Goal: Task Accomplishment & Management: Manage account settings

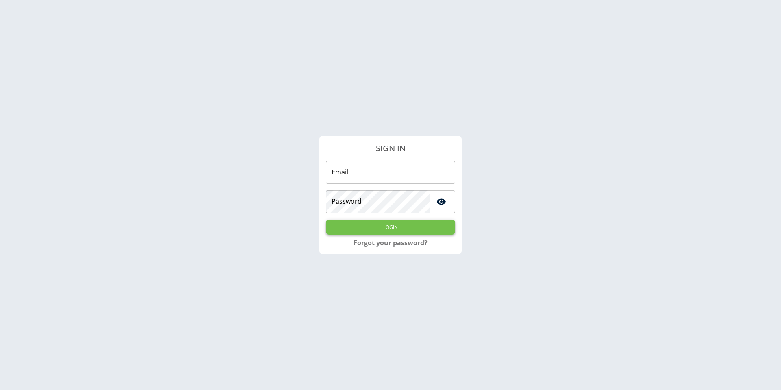
type input "**********"
click at [439, 227] on button "Login" at bounding box center [390, 227] width 129 height 15
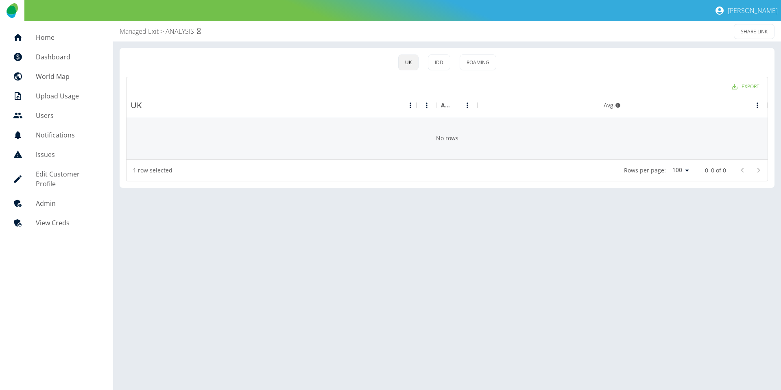
click at [113, 35] on div "Managed Exit > ANALYSIS SHARE LINK" at bounding box center [447, 31] width 668 height 20
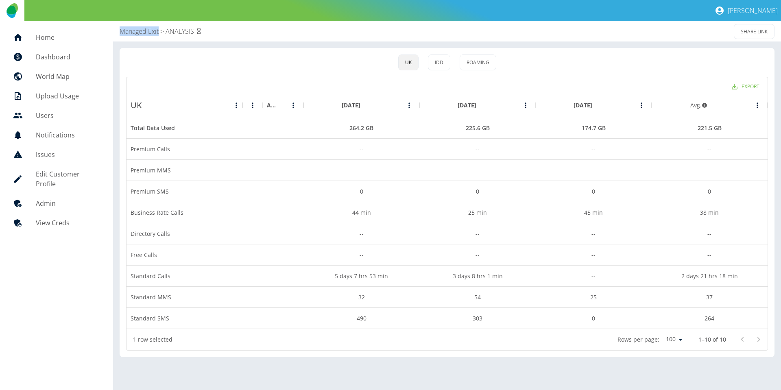
drag, startPoint x: 112, startPoint y: 31, endPoint x: 158, endPoint y: 31, distance: 46.4
click at [158, 31] on div "Home Dashboard World Map Upload Usage Users Notifications Issues Edit Customer …" at bounding box center [390, 205] width 781 height 369
copy p "Managed Exit"
click at [56, 173] on h5 "Edit Customer Profile" at bounding box center [68, 179] width 64 height 20
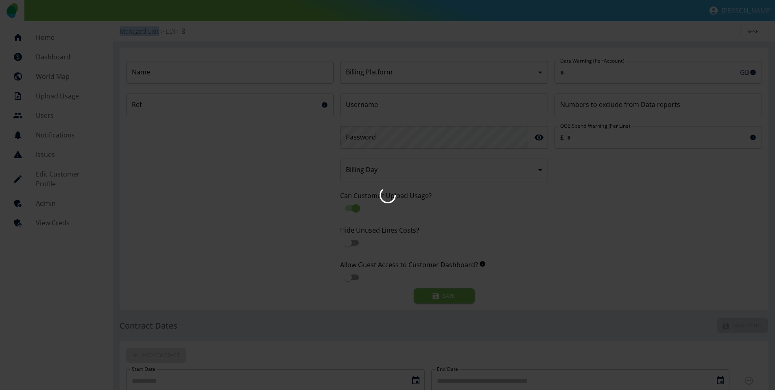
type input "*"
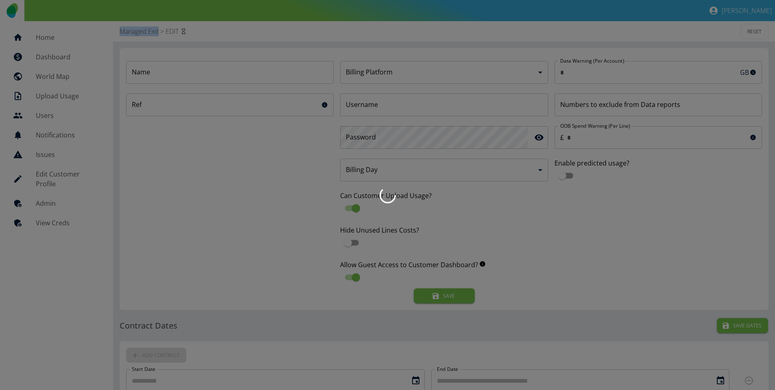
type input "**********"
type input "*"
type input "*********"
type input "**"
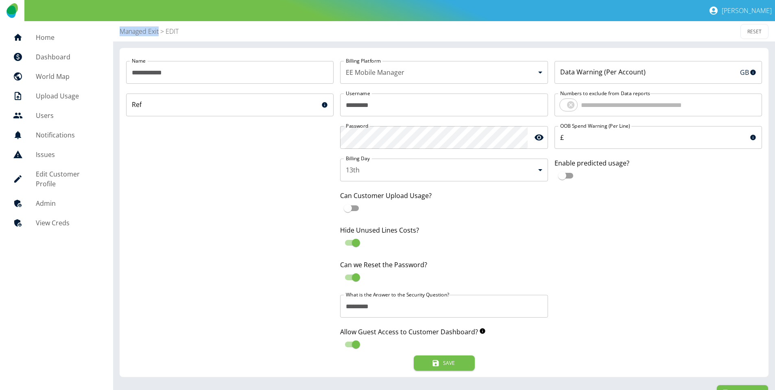
click at [56, 218] on h5 "View Creds" at bounding box center [68, 223] width 64 height 10
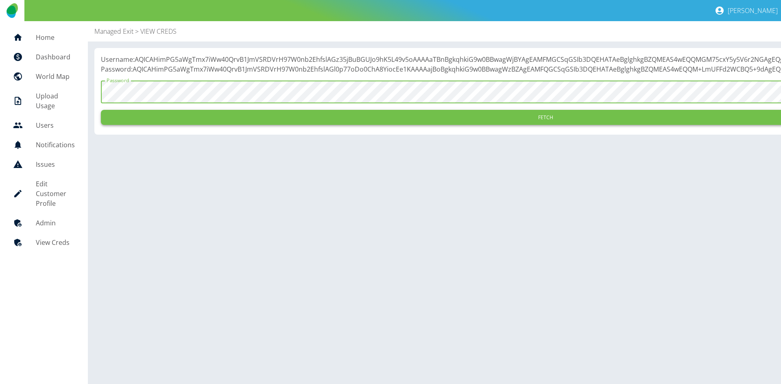
click at [212, 125] on button "Fetch" at bounding box center [546, 117] width 890 height 15
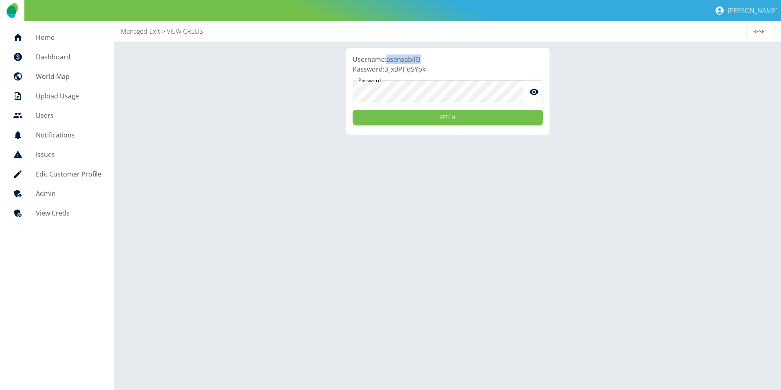
drag, startPoint x: 387, startPoint y: 61, endPoint x: 441, endPoint y: 58, distance: 54.6
click at [441, 58] on p "Username: asensabill3" at bounding box center [448, 60] width 190 height 10
copy p "asensabill3"
drag, startPoint x: 389, startPoint y: 70, endPoint x: 431, endPoint y: 70, distance: 42.7
click at [431, 70] on p "Password: 3_xBP)"qSYpk" at bounding box center [448, 69] width 190 height 10
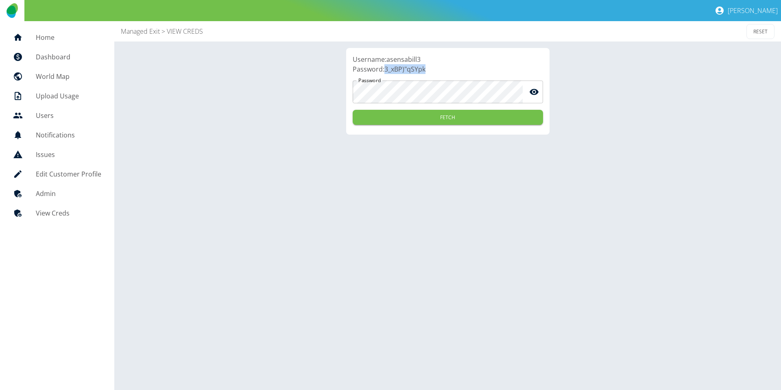
copy p "3_xBP)"qSYpk"
click at [63, 59] on h5 "Dashboard" at bounding box center [69, 57] width 66 height 10
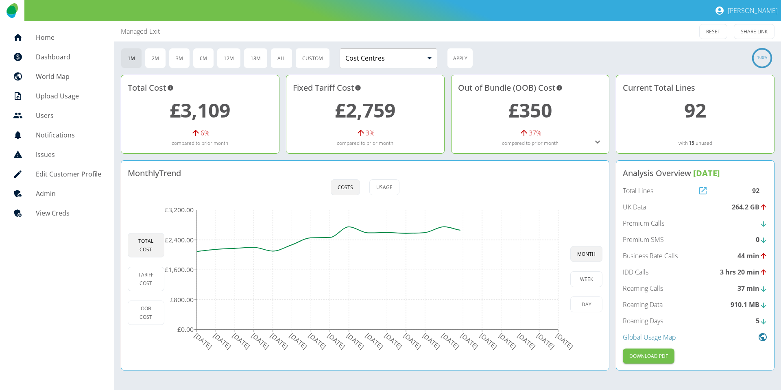
click at [706, 191] on icon at bounding box center [703, 191] width 10 height 10
click at [758, 191] on div "92" at bounding box center [759, 191] width 15 height 10
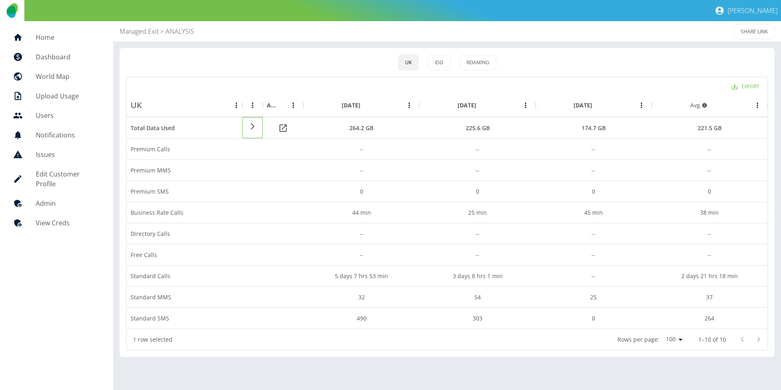
click at [251, 129] on icon at bounding box center [253, 126] width 4 height 7
